Goal: Task Accomplishment & Management: Use online tool/utility

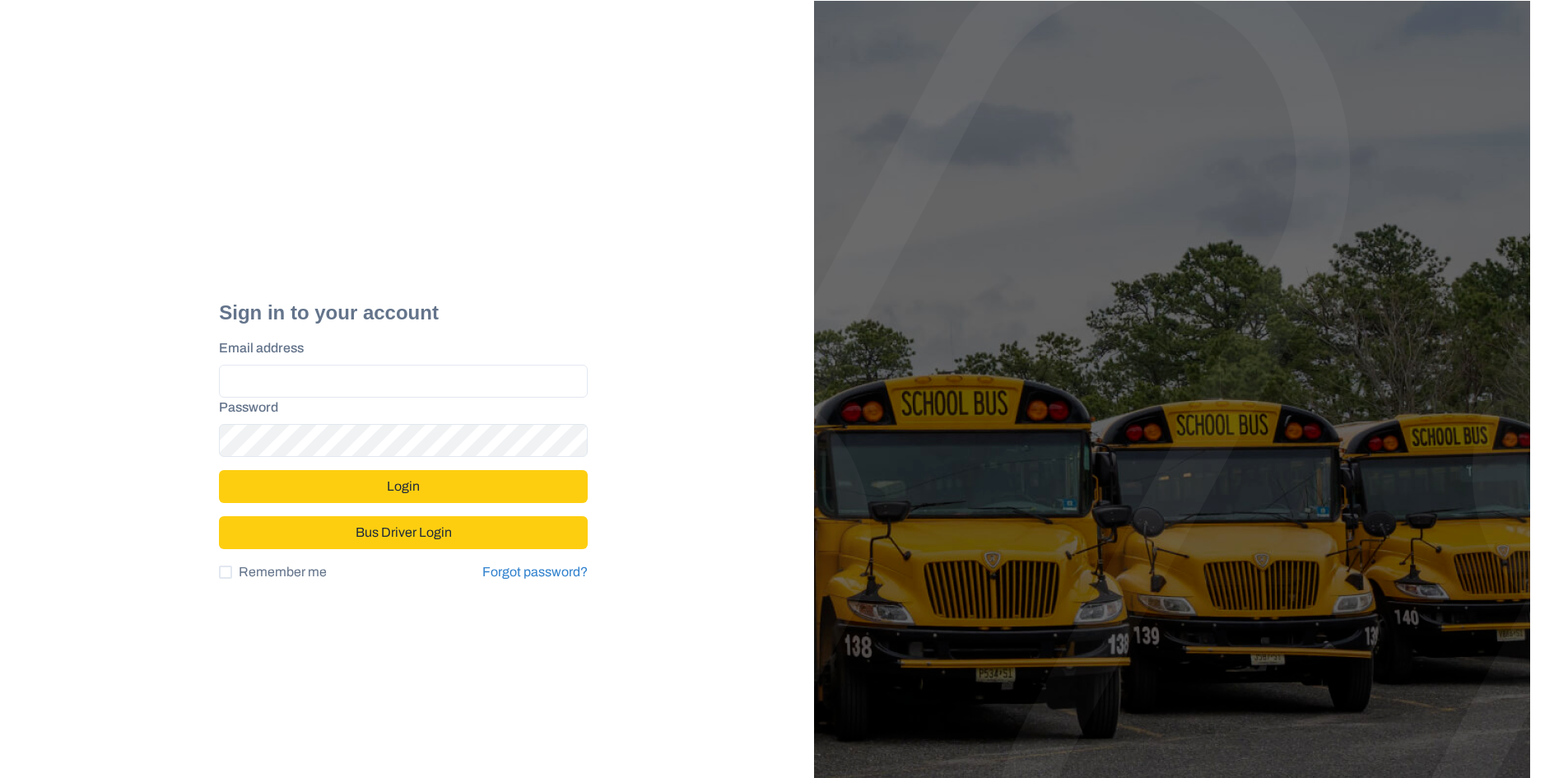
type input "**********"
click at [478, 496] on button "Login" at bounding box center [403, 486] width 369 height 32
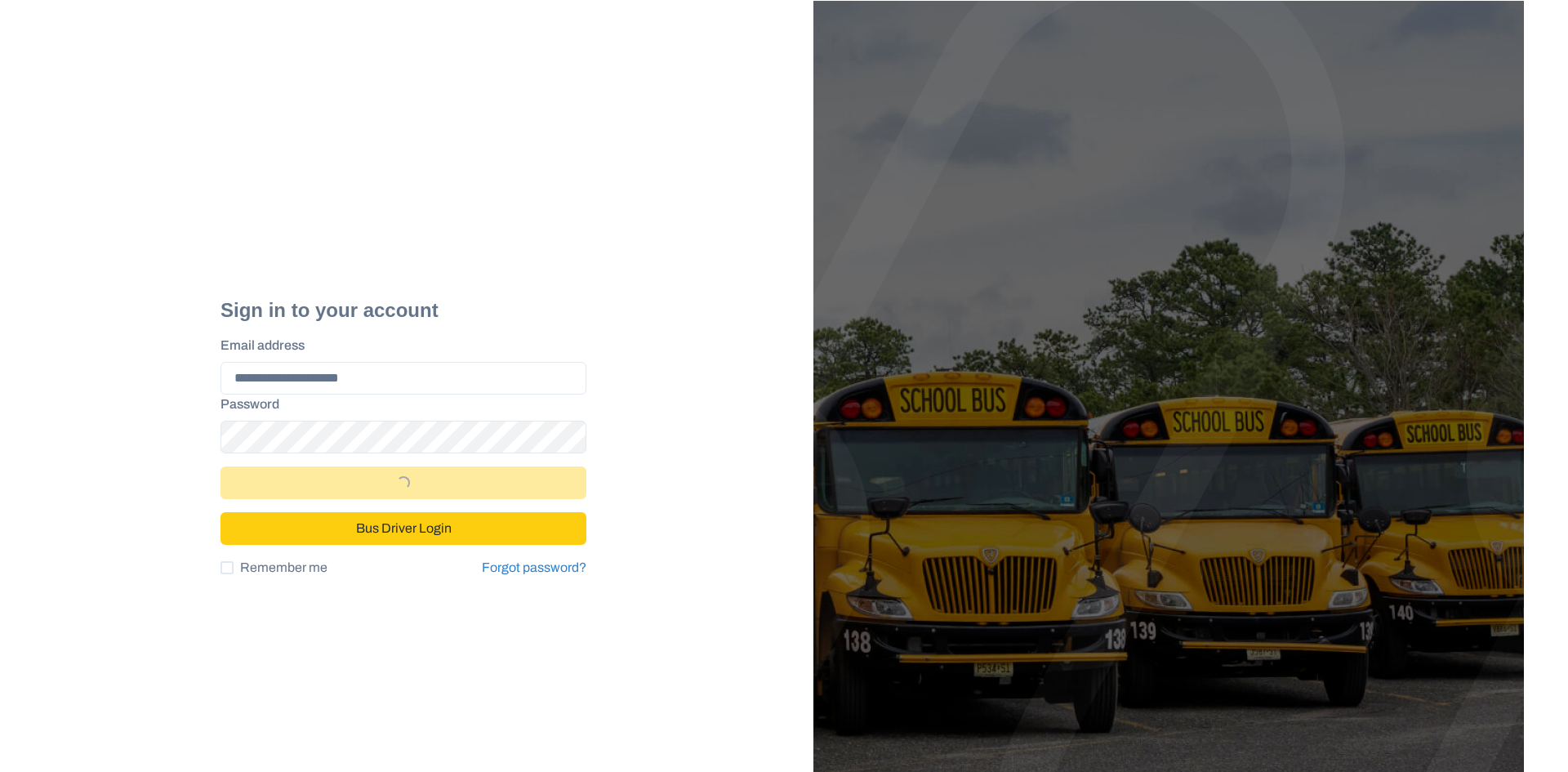
select select "*"
select select "****"
